Goal: Transaction & Acquisition: Purchase product/service

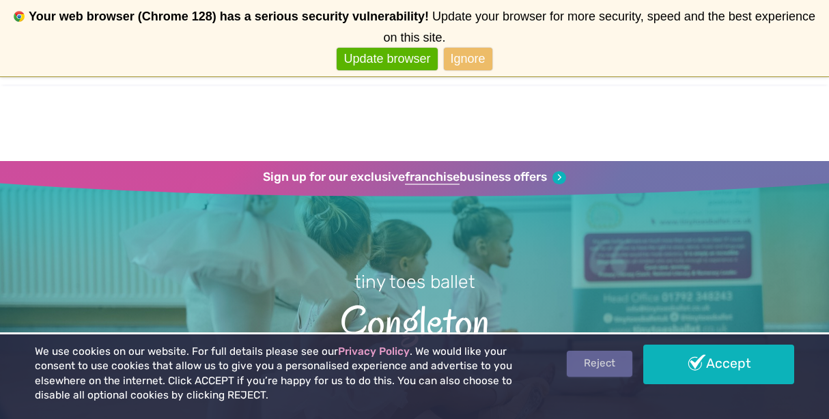
click at [622, 354] on link "Reject" at bounding box center [599, 364] width 66 height 26
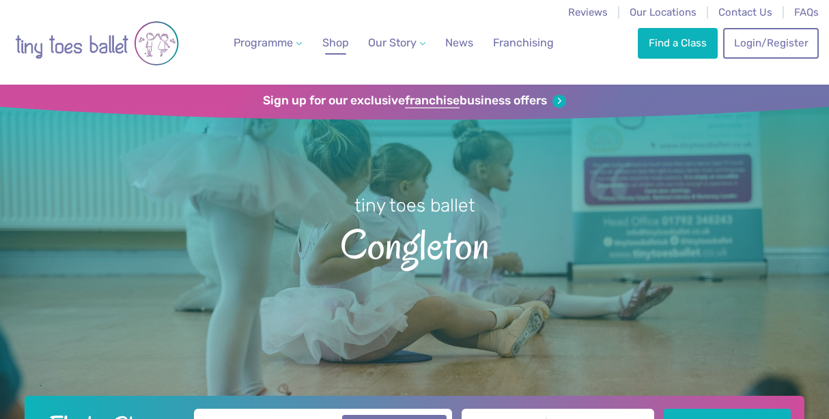
click at [345, 44] on span "Shop" at bounding box center [335, 42] width 27 height 13
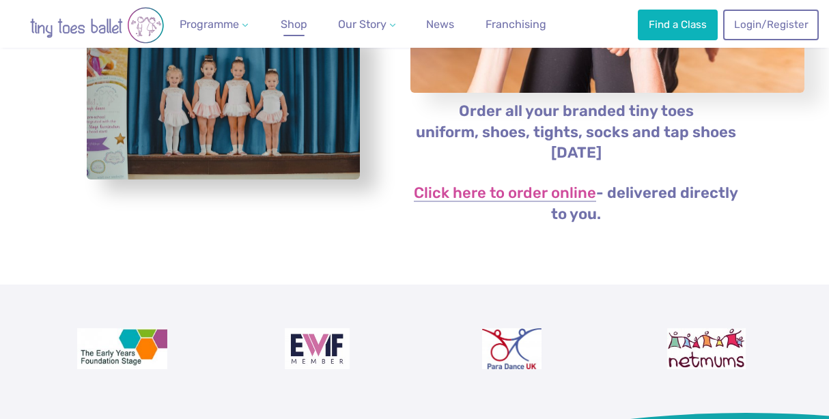
scroll to position [318, 0]
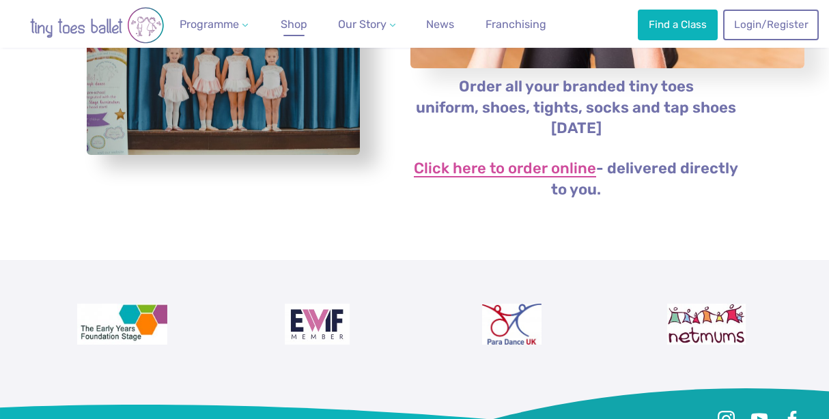
click at [498, 162] on link "Click here to order online" at bounding box center [505, 169] width 182 height 16
